Goal: Information Seeking & Learning: Understand process/instructions

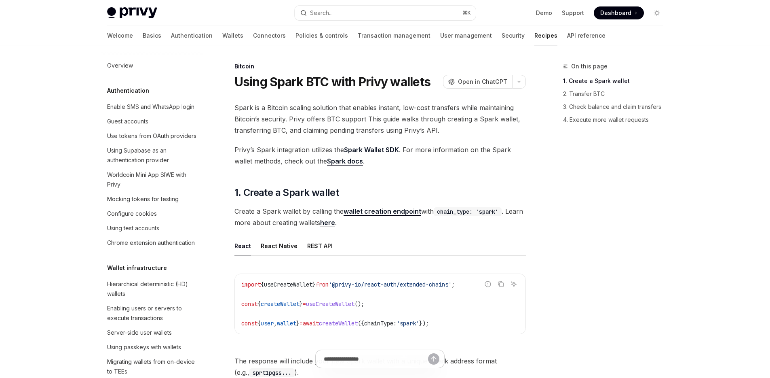
scroll to position [1276, 0]
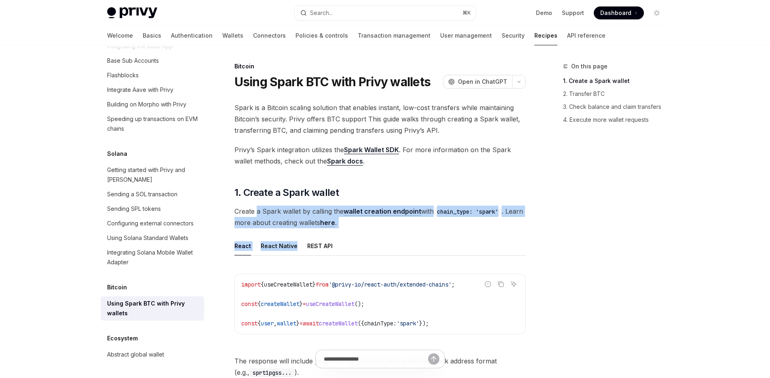
drag, startPoint x: 257, startPoint y: 210, endPoint x: 468, endPoint y: 238, distance: 212.5
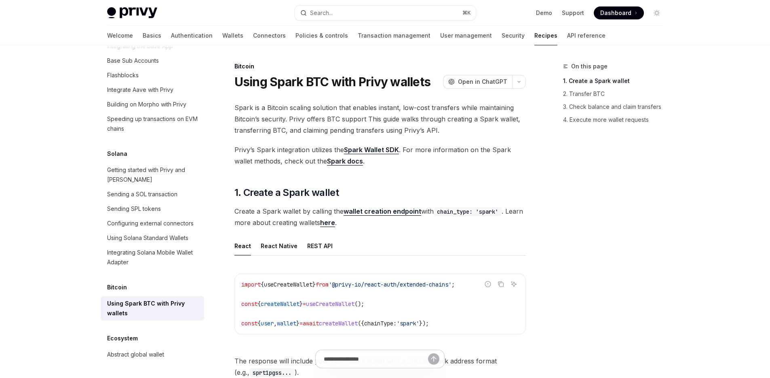
click at [468, 238] on ul "React React Native REST API" at bounding box center [381, 245] width 292 height 19
click at [461, 240] on ul "React React Native REST API" at bounding box center [381, 245] width 292 height 19
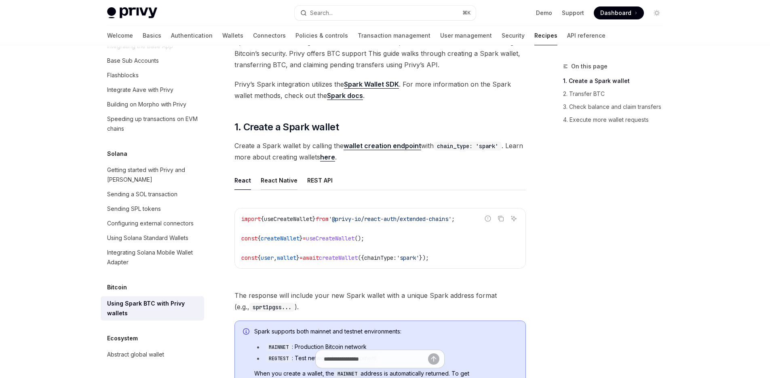
click at [288, 186] on div "React Native" at bounding box center [279, 180] width 37 height 19
click at [256, 184] on ul "React React Native REST API" at bounding box center [381, 180] width 292 height 19
click at [283, 183] on div "React Native" at bounding box center [279, 180] width 37 height 19
click at [279, 184] on div "React Native" at bounding box center [279, 180] width 37 height 19
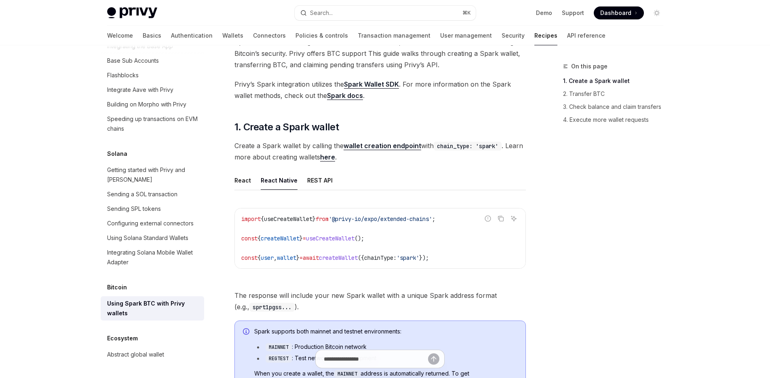
click at [262, 182] on div "React Native" at bounding box center [279, 180] width 37 height 19
click at [237, 182] on div "React" at bounding box center [243, 180] width 17 height 19
click at [276, 182] on div "React Native" at bounding box center [279, 180] width 37 height 19
click at [235, 181] on div "React" at bounding box center [243, 180] width 17 height 19
click at [271, 182] on div "React Native" at bounding box center [279, 180] width 37 height 19
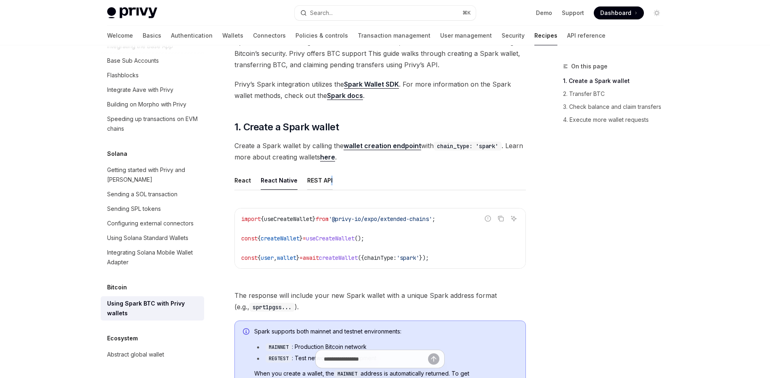
click at [329, 184] on div "REST API" at bounding box center [319, 180] width 25 height 19
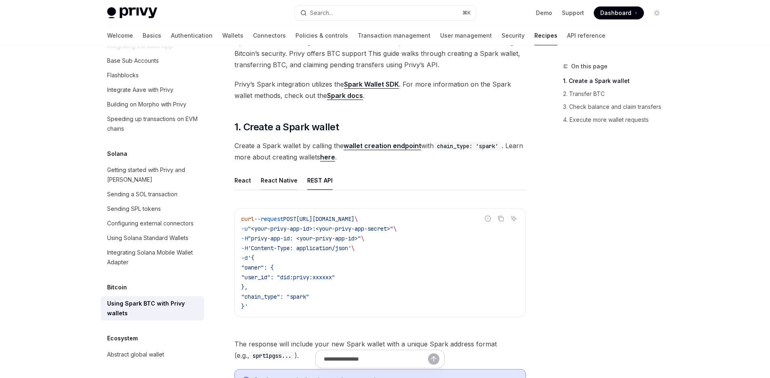
click at [279, 183] on div "React Native" at bounding box center [279, 180] width 37 height 19
type textarea "*"
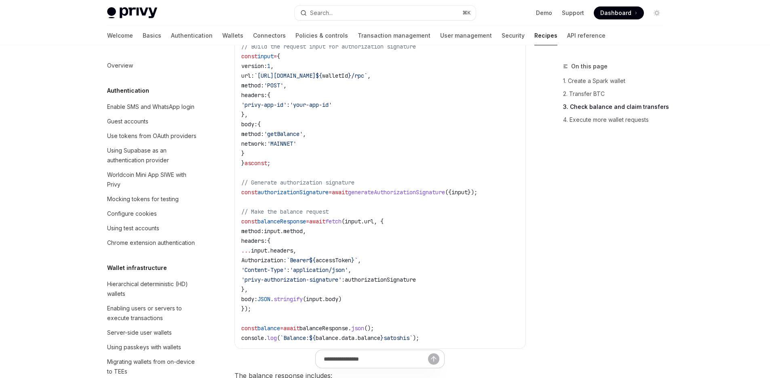
click at [469, 153] on code "import { useAuthorizationSignature } from '@privy-io/react-auth' ; const { gene…" at bounding box center [380, 173] width 278 height 340
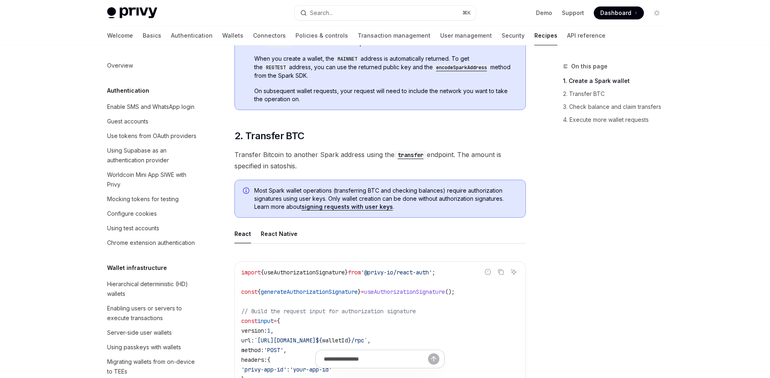
scroll to position [317, 0]
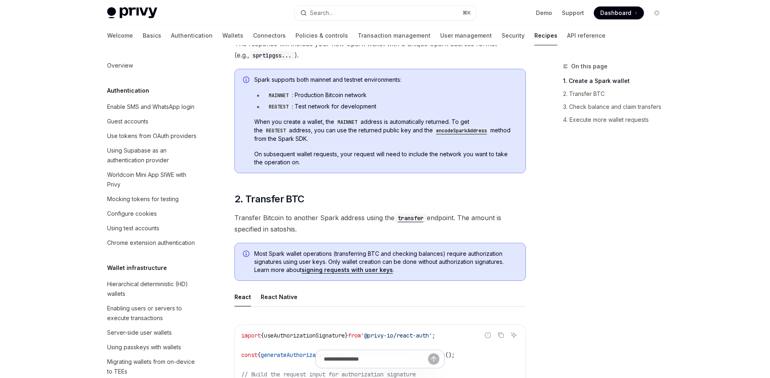
click at [469, 153] on span "On subsequent wallet requests, your request will need to include the network yo…" at bounding box center [385, 158] width 263 height 16
